Goal: Transaction & Acquisition: Purchase product/service

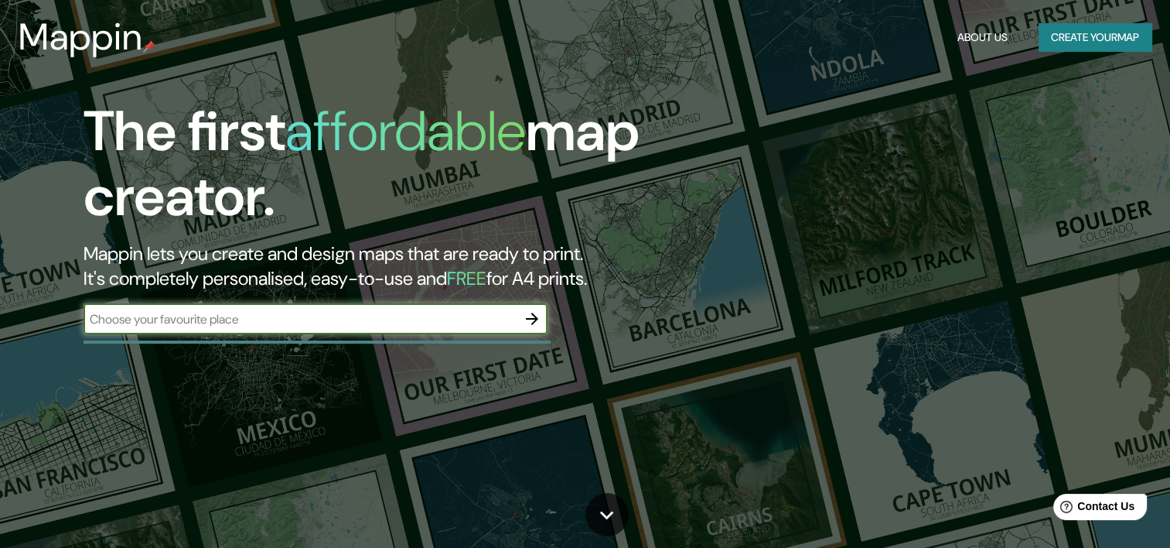
click at [439, 322] on input "text" at bounding box center [300, 319] width 433 height 18
type input "[GEOGRAPHIC_DATA]"
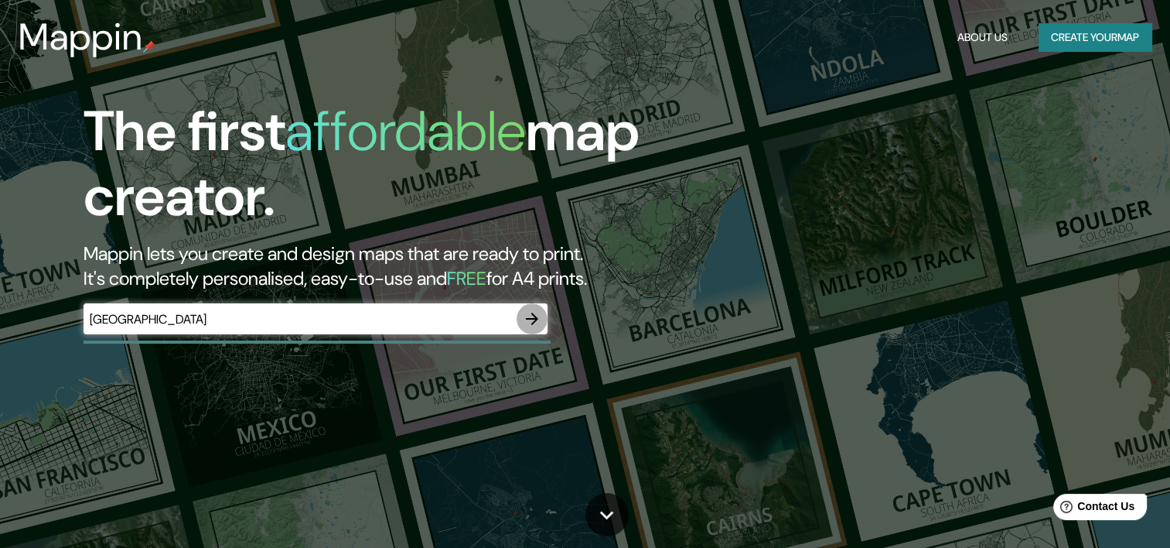
click at [537, 326] on icon "button" at bounding box center [532, 318] width 19 height 19
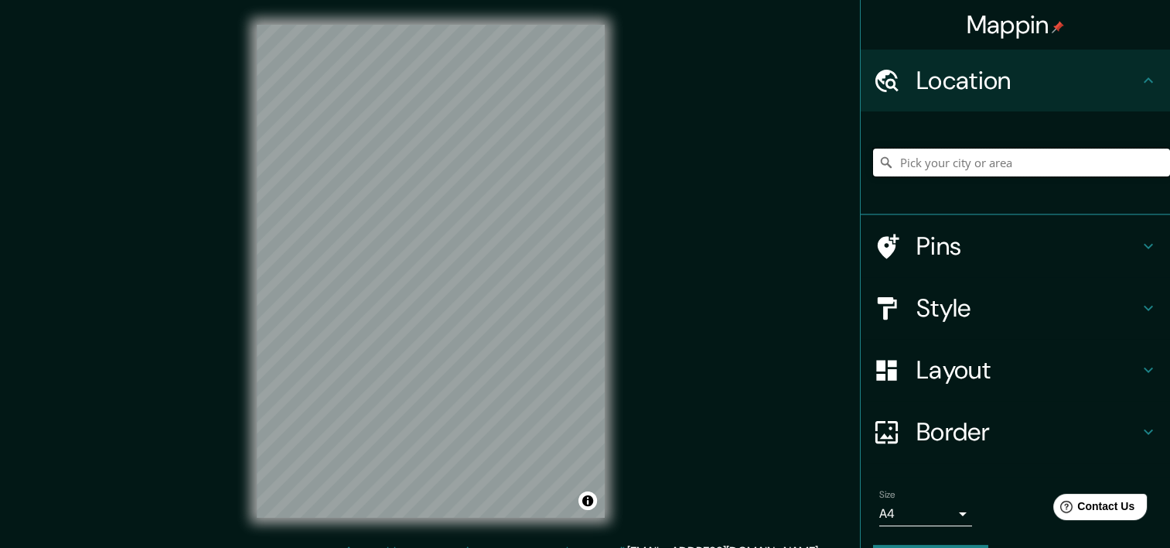
click at [1002, 162] on input "Pick your city or area" at bounding box center [1021, 162] width 297 height 28
paste input "16.751770, -93.192034"
click at [1123, 170] on input "16.751770, -93.192034" at bounding box center [1021, 162] width 297 height 28
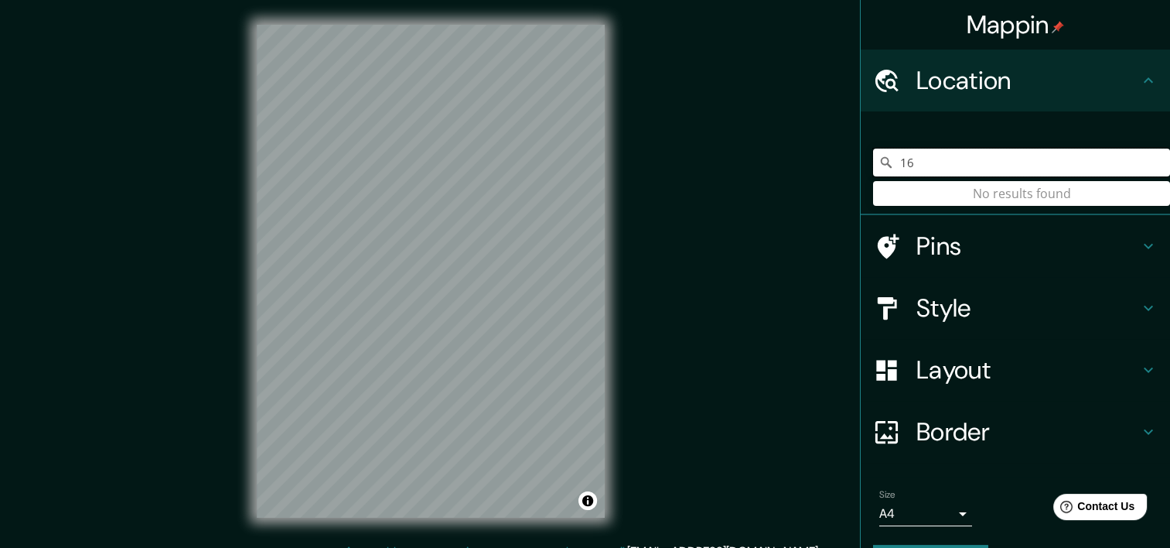
type input "1"
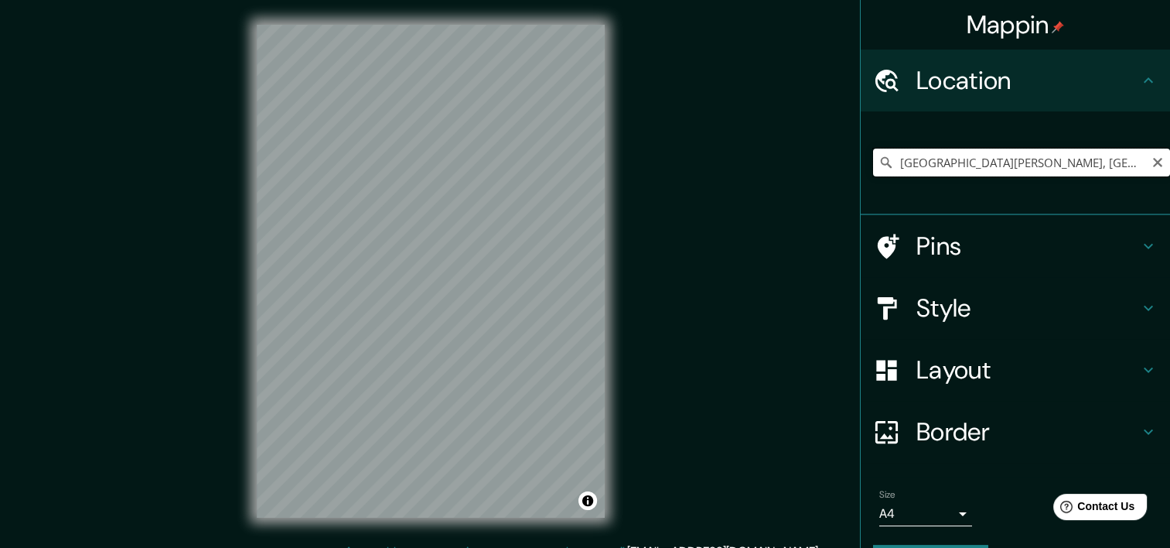
click at [1073, 163] on input "[GEOGRAPHIC_DATA][PERSON_NAME], [GEOGRAPHIC_DATA], [GEOGRAPHIC_DATA]" at bounding box center [1021, 162] width 297 height 28
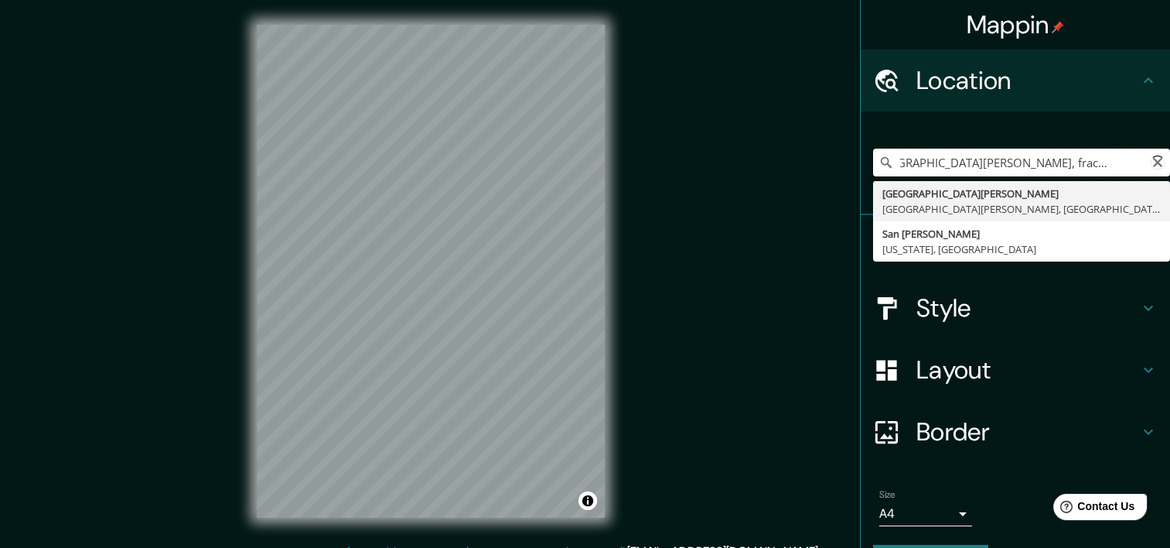
scroll to position [0, 36]
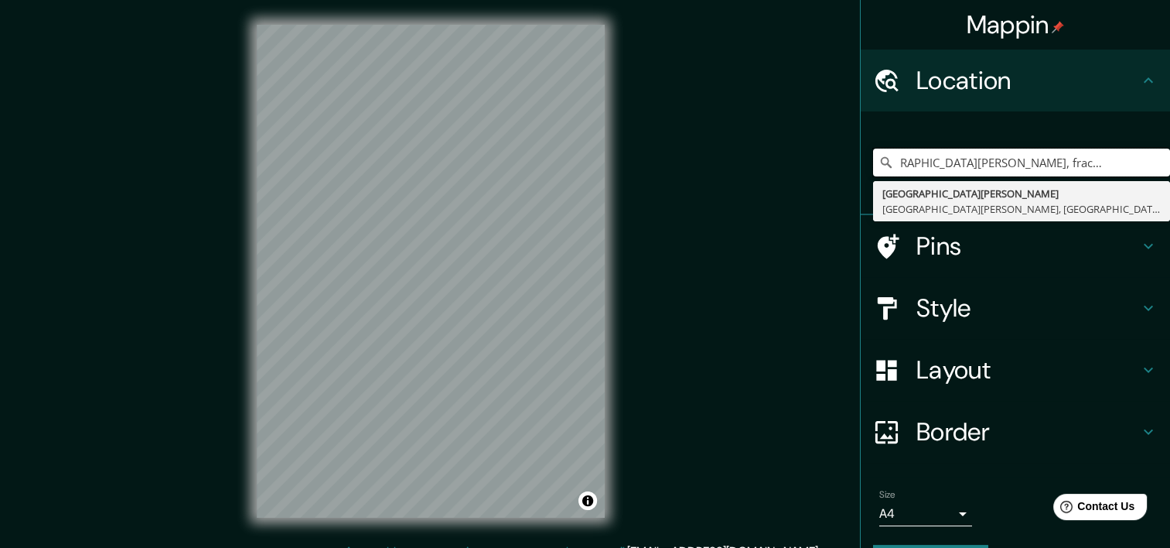
type input "[GEOGRAPHIC_DATA][PERSON_NAME], fraccionamiento [GEOGRAPHIC_DATA][PERSON_NAME],…"
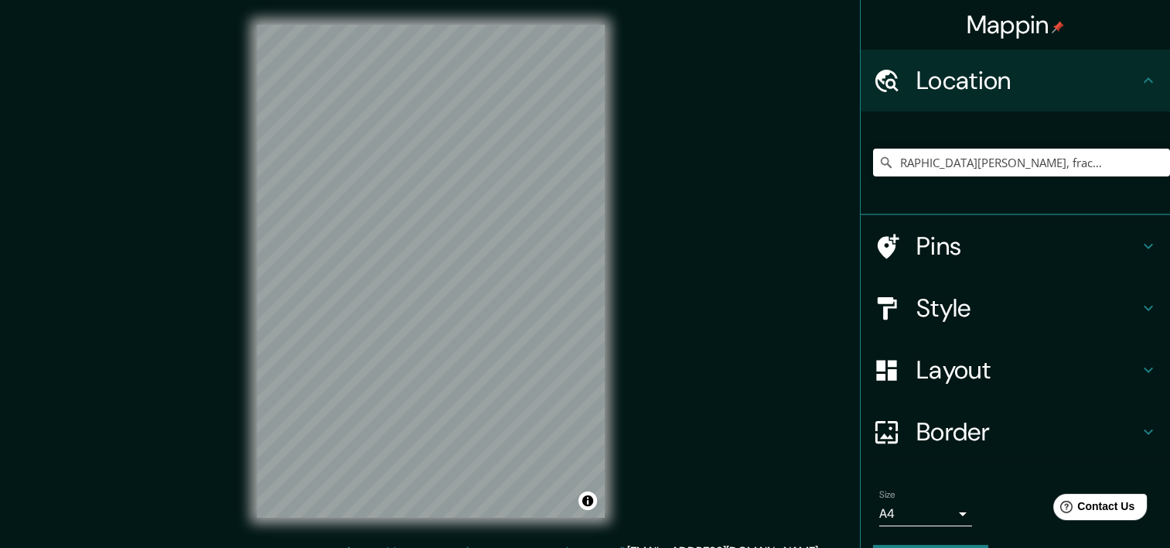
scroll to position [0, 0]
click at [1152, 165] on icon "Clear" at bounding box center [1158, 162] width 12 height 12
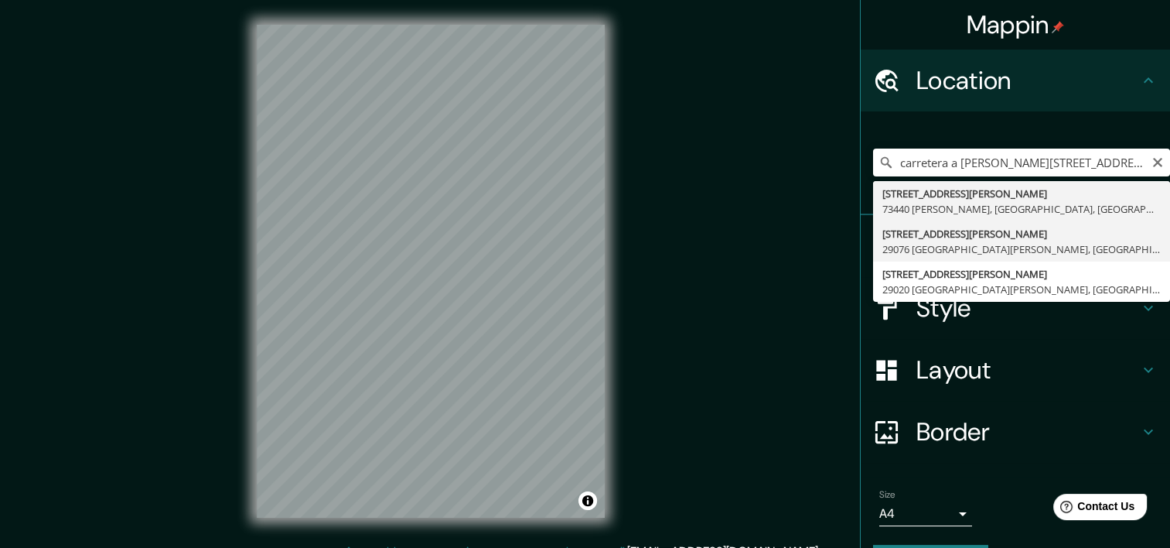
type input "[STREET_ADDRESS][PERSON_NAME][PERSON_NAME]"
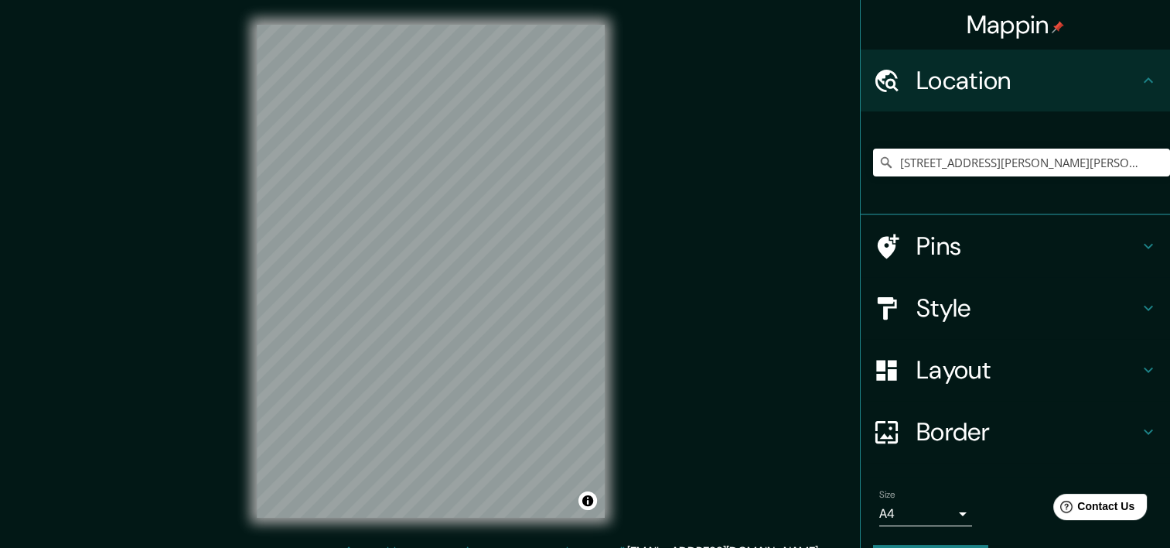
click at [644, 519] on div "Mappin Location [STREET_ADDRESS][PERSON_NAME][PERSON_NAME] Pins Style Layout Bo…" at bounding box center [585, 283] width 1170 height 567
